Goal: Transaction & Acquisition: Purchase product/service

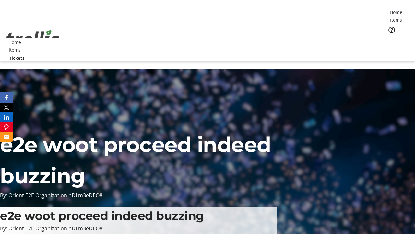
click at [391, 38] on span "Tickets" at bounding box center [399, 41] width 16 height 7
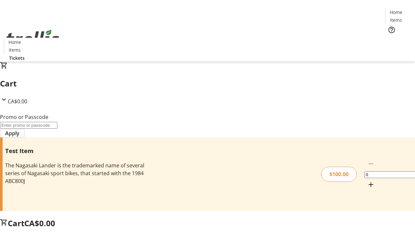
click at [367, 180] on mat-icon "Increment by one" at bounding box center [371, 184] width 8 height 8
type input "1"
type input "FLAT"
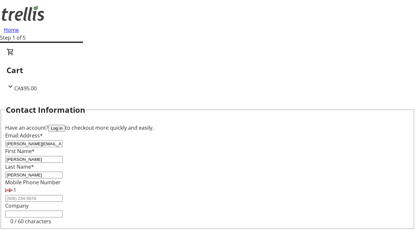
type input "[PERSON_NAME]"
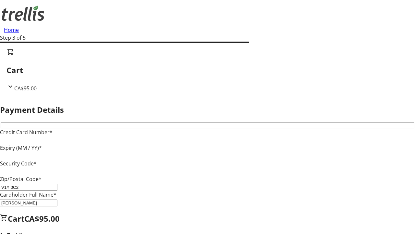
type input "V1Y 0C2"
